Goal: Check status

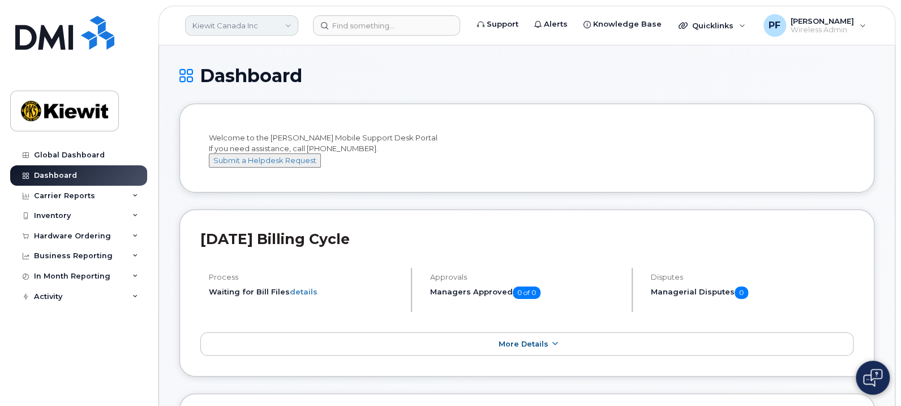
click at [247, 28] on link "Kiewit Canada Inc" at bounding box center [241, 25] width 113 height 20
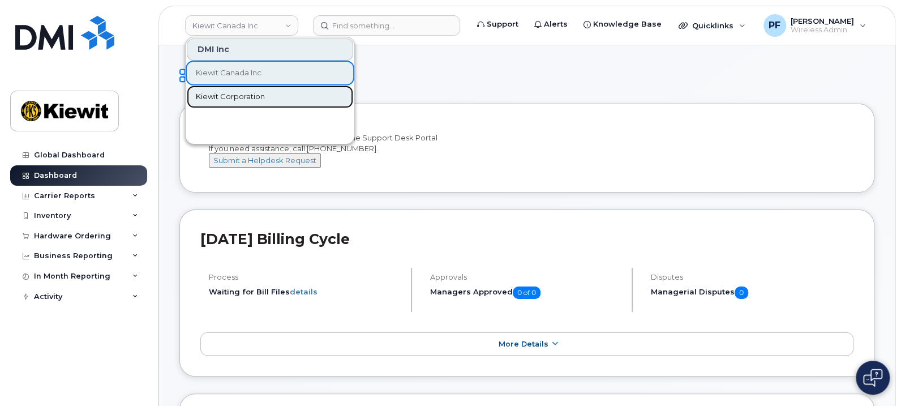
click at [254, 103] on link "Kiewit Corporation" at bounding box center [270, 96] width 166 height 23
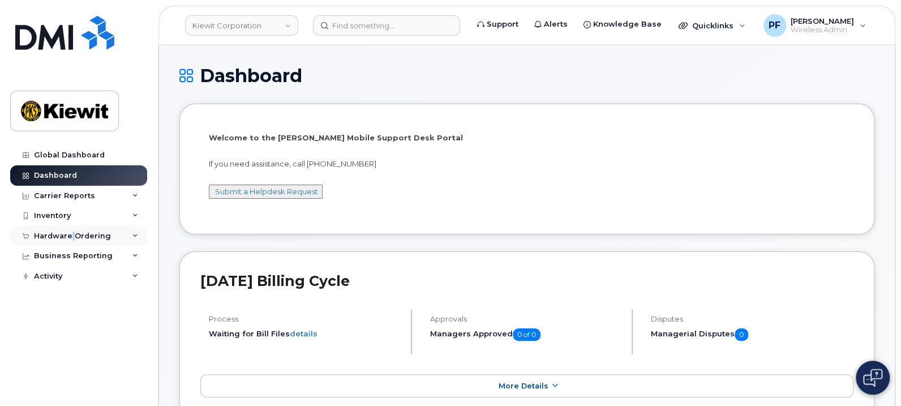
drag, startPoint x: 0, startPoint y: 0, endPoint x: 73, endPoint y: 233, distance: 244.3
click at [72, 233] on div "Hardware Ordering" at bounding box center [72, 235] width 77 height 9
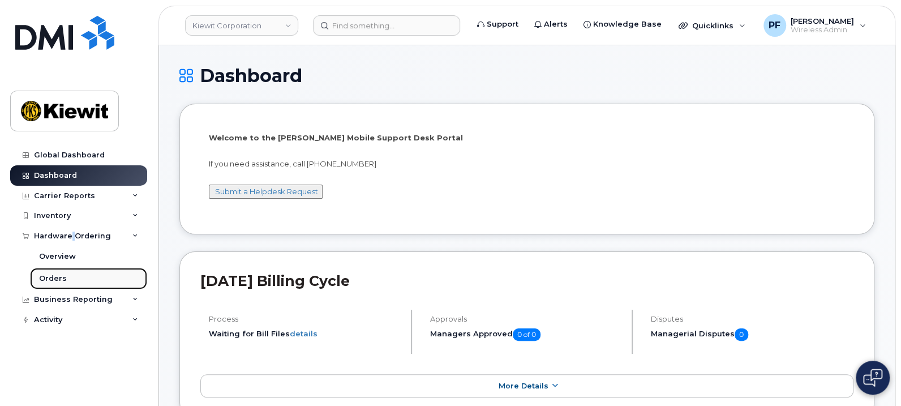
click at [63, 276] on div "Orders" at bounding box center [53, 278] width 28 height 10
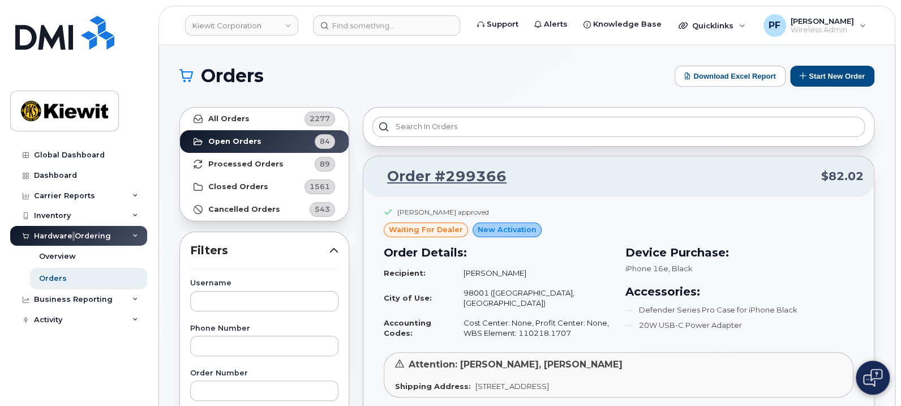
scroll to position [70, 0]
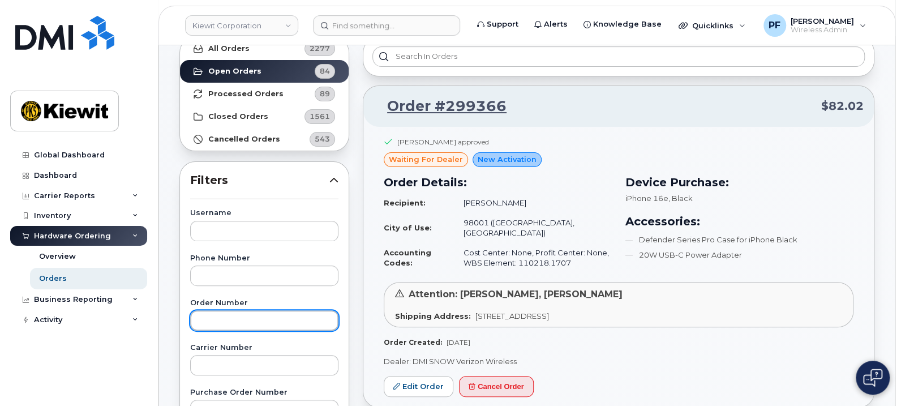
click at [234, 318] on input "text" at bounding box center [264, 320] width 148 height 20
paste input "296917"
type input "296917"
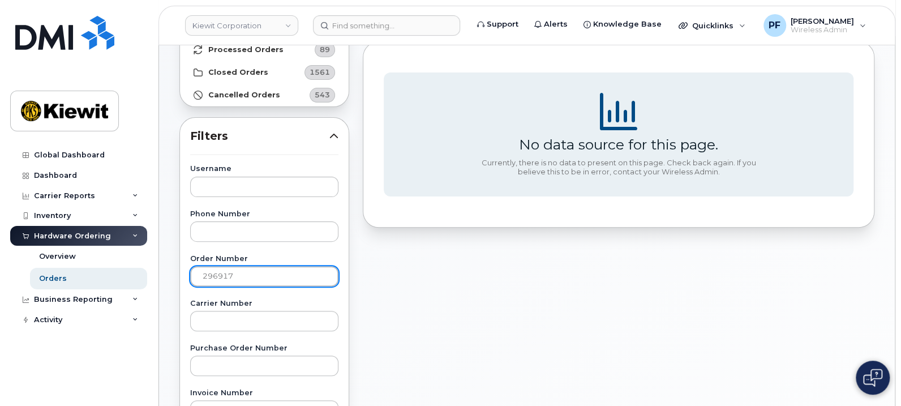
scroll to position [0, 0]
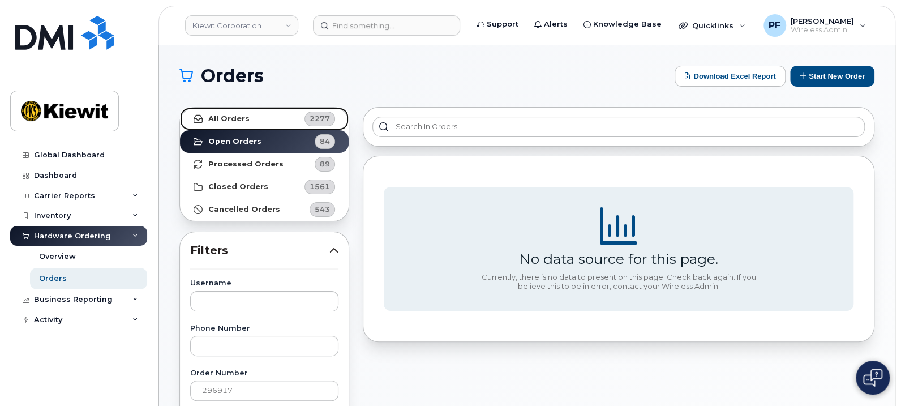
click at [252, 127] on link "All Orders 2277" at bounding box center [264, 118] width 169 height 23
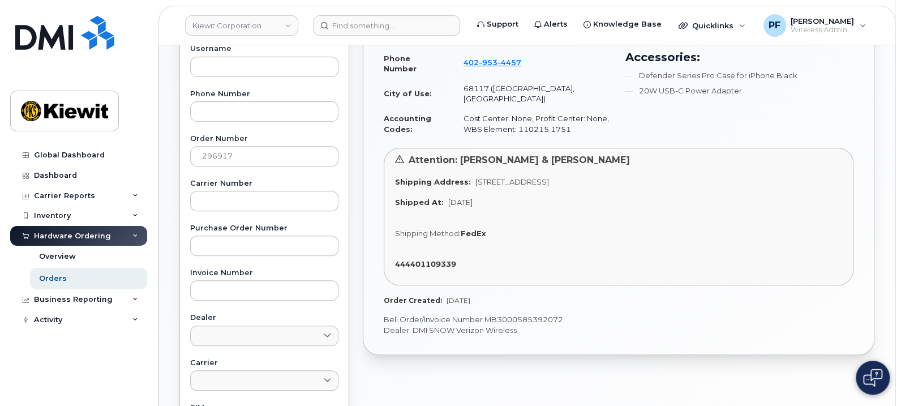
scroll to position [282, 0]
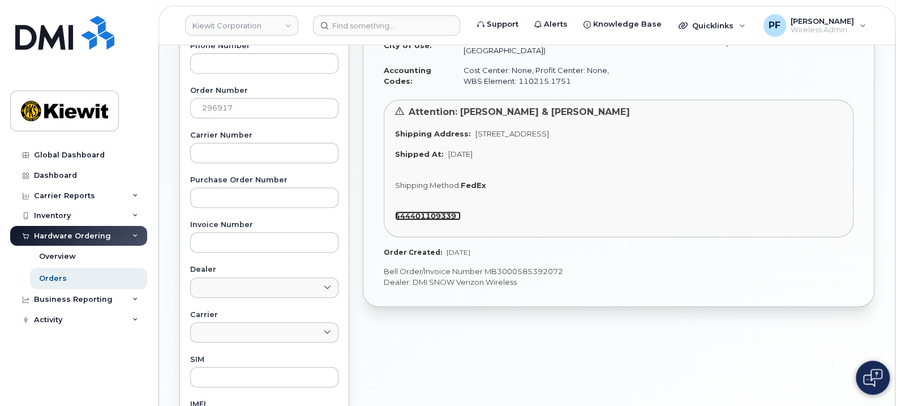
click at [421, 211] on strong "444401109339" at bounding box center [425, 215] width 61 height 9
